Goal: Task Accomplishment & Management: Manage account settings

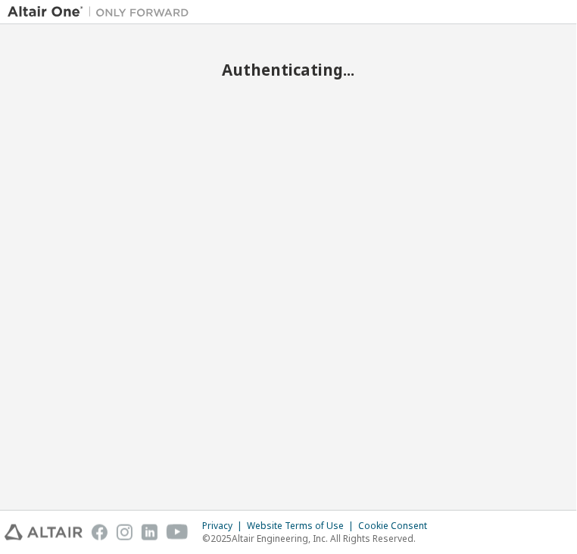
click at [326, 128] on div "Authenticating..." at bounding box center [288, 267] width 561 height 471
